Goal: Find contact information: Find contact information

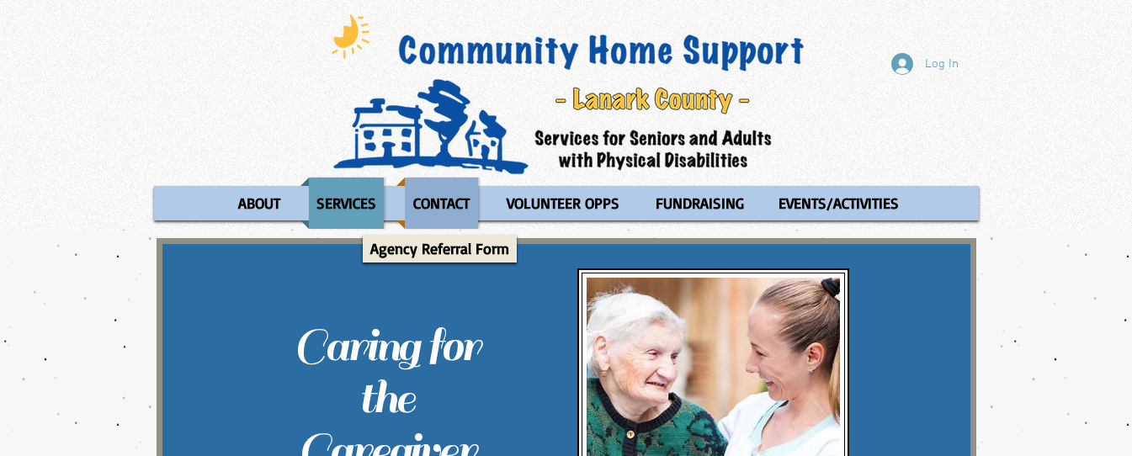
click at [426, 198] on p "CONTACT" at bounding box center [442, 203] width 72 height 51
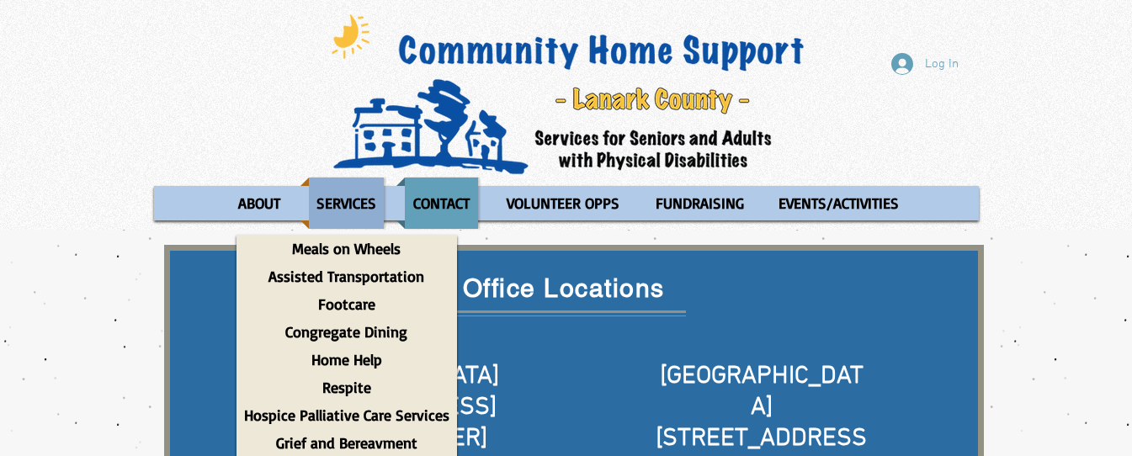
click at [333, 199] on p "SERVICES" at bounding box center [346, 203] width 75 height 51
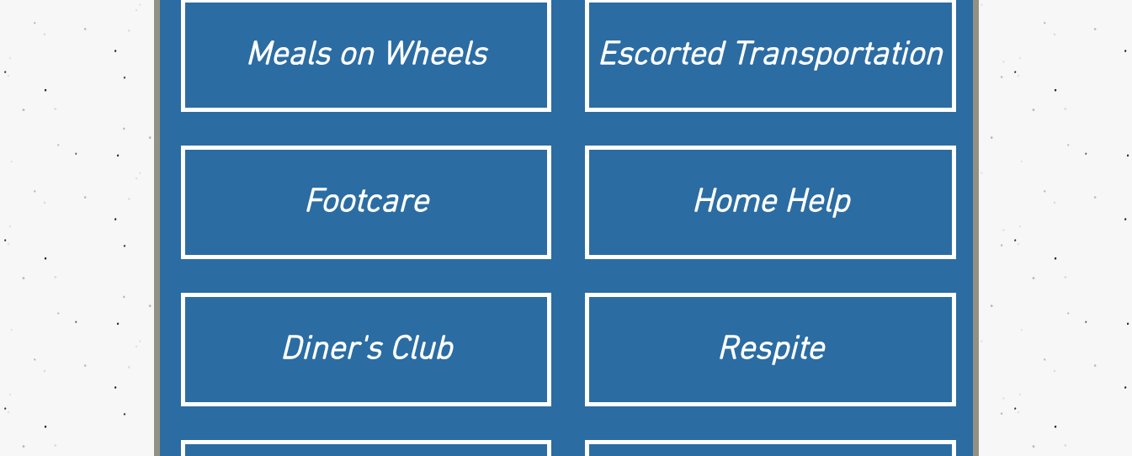
scroll to position [303, 0]
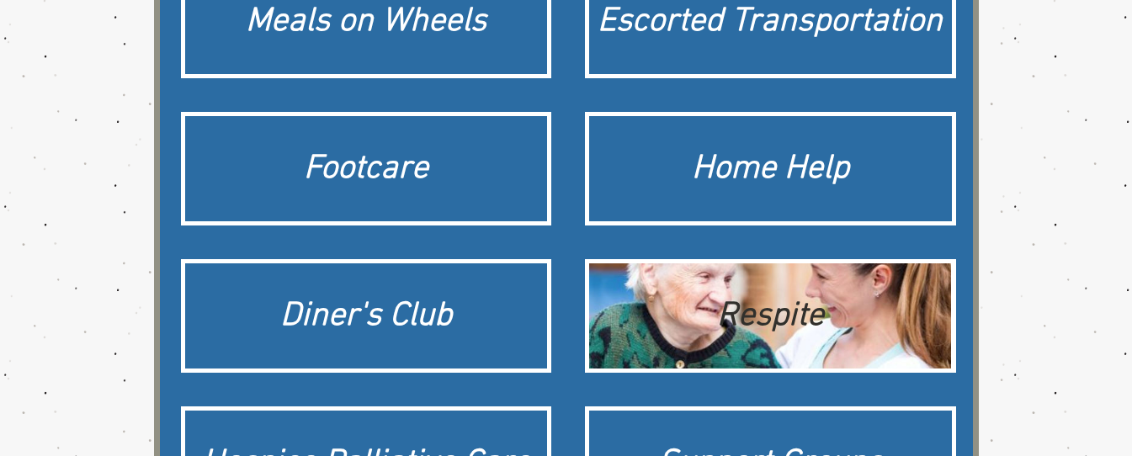
click at [744, 308] on div "Respite" at bounding box center [771, 316] width 346 height 47
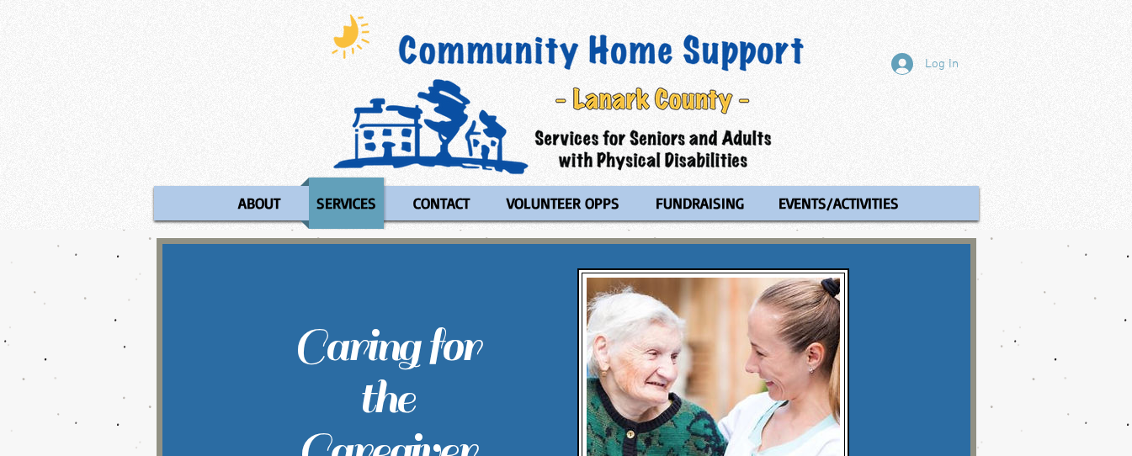
click at [224, 138] on div "Log In ABOUT OUR STORIES Diner's Club Stories MOW Stories Lois's Journey Ryan's…" at bounding box center [566, 115] width 1132 height 230
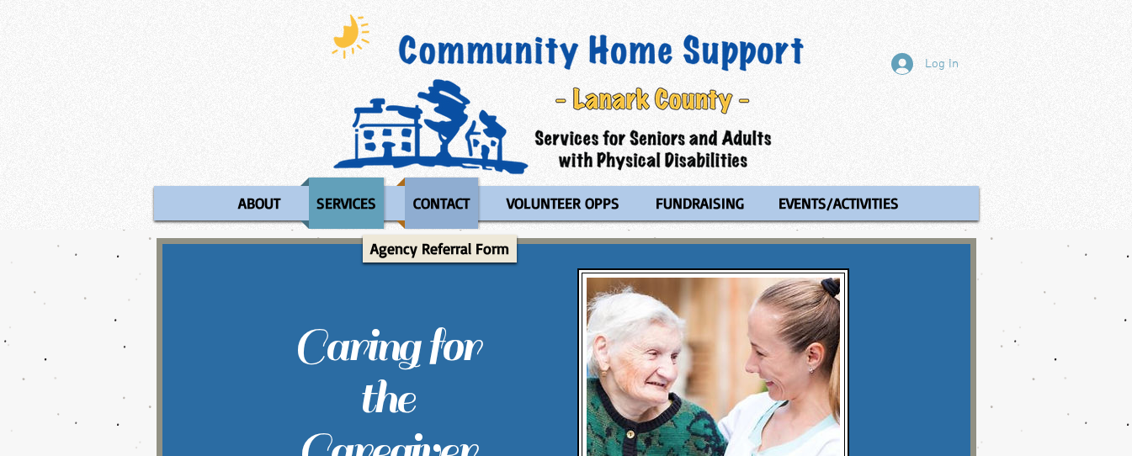
click at [438, 203] on p "CONTACT" at bounding box center [442, 203] width 72 height 51
